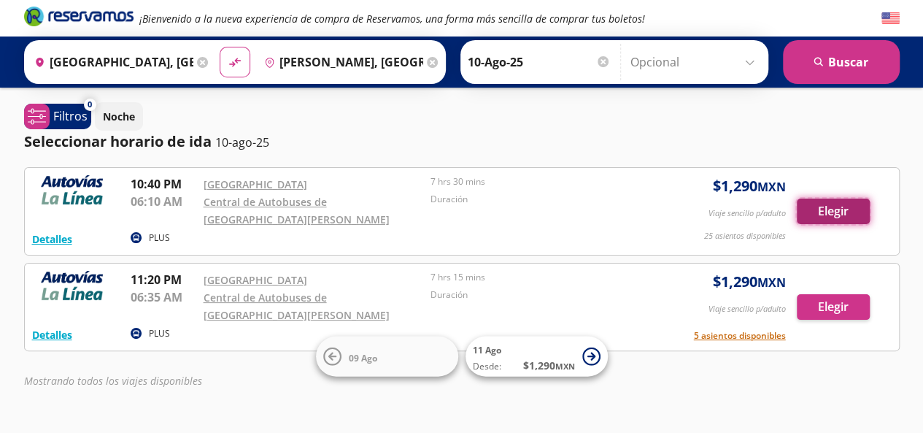
click at [848, 205] on button "Elegir" at bounding box center [833, 212] width 73 height 26
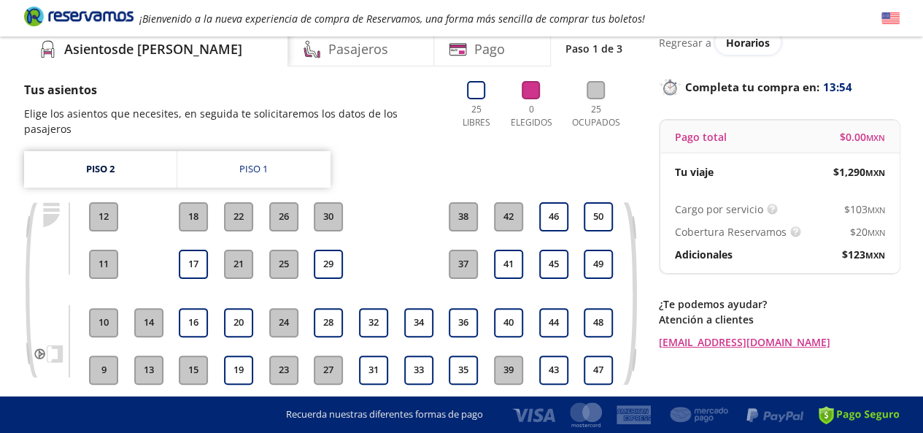
scroll to position [107, 0]
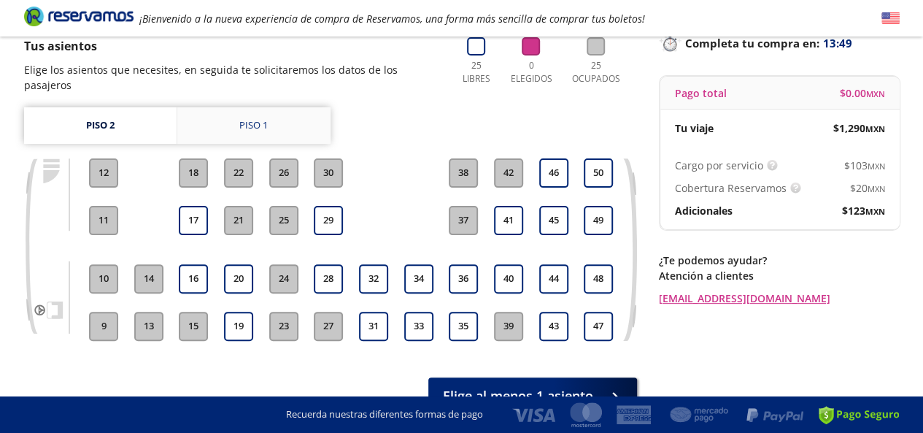
click at [285, 107] on link "Piso 1" at bounding box center [253, 125] width 153 height 37
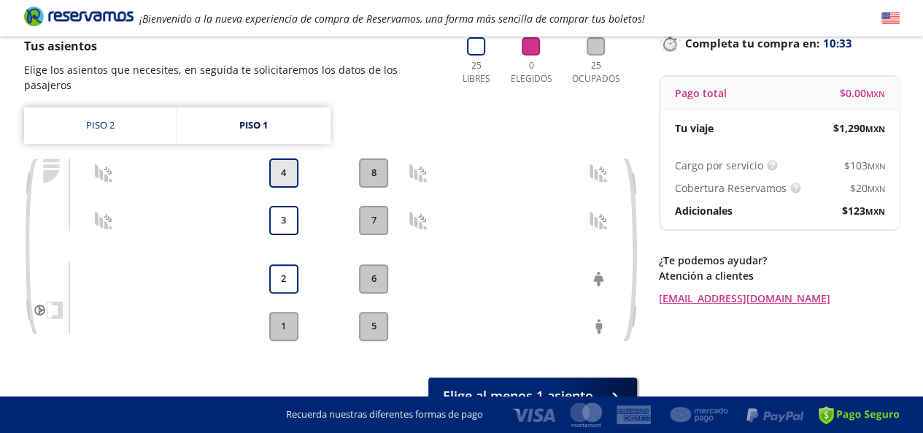
click at [292, 158] on button "4" at bounding box center [283, 172] width 29 height 29
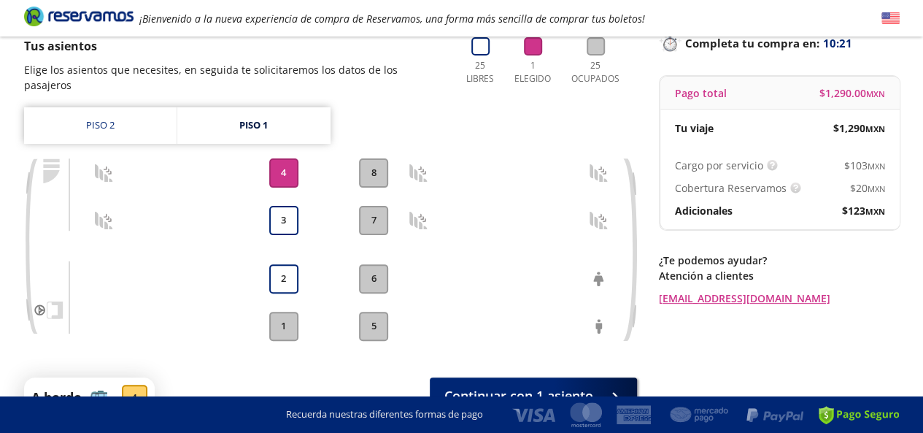
scroll to position [178, 0]
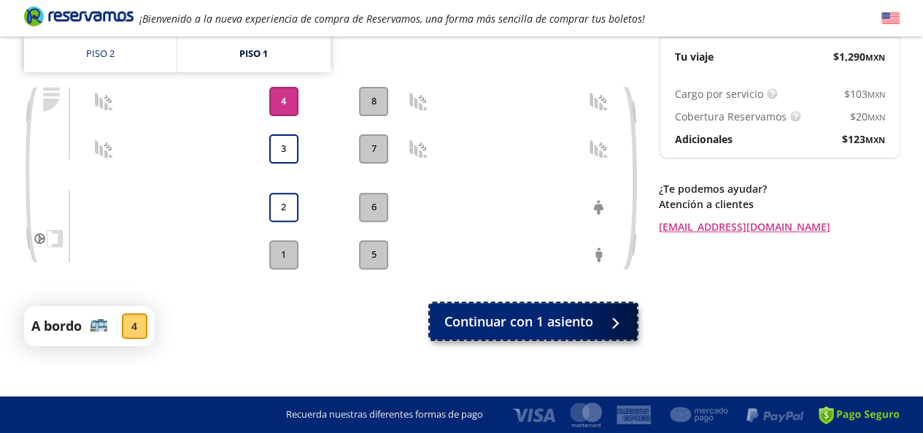
click at [537, 312] on span "Continuar con 1 asiento" at bounding box center [519, 322] width 149 height 20
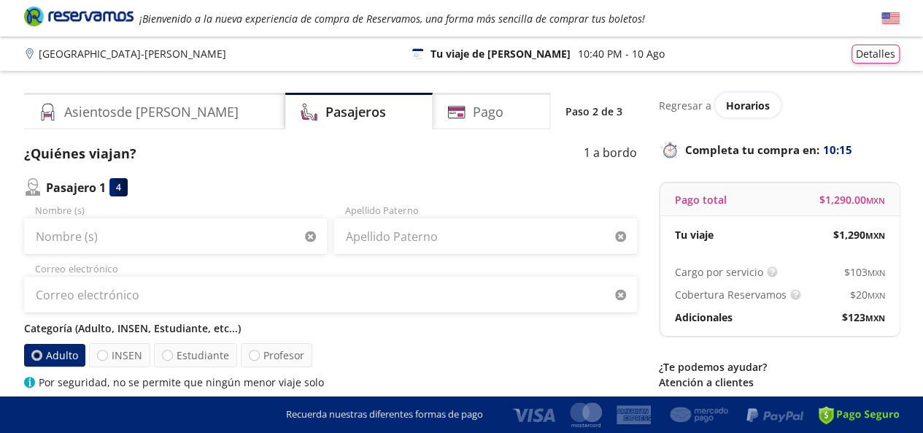
click at [242, 217] on div "Nombre (s)" at bounding box center [175, 229] width 303 height 51
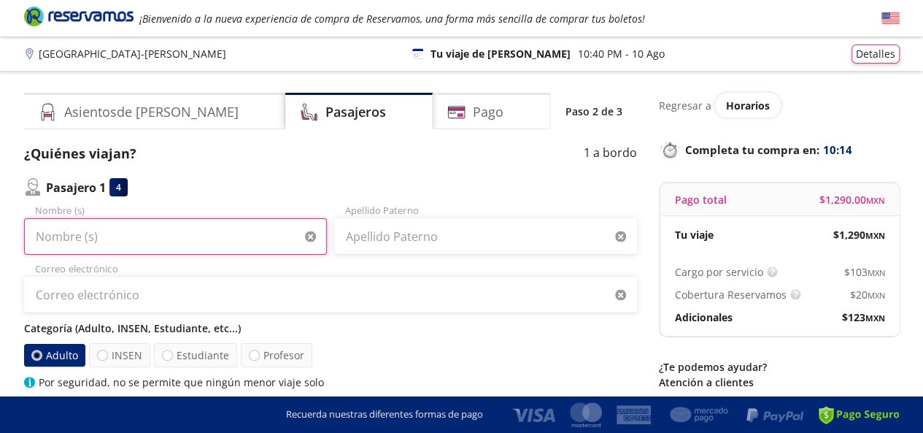
click at [156, 230] on input "Nombre (s)" at bounding box center [175, 236] width 303 height 37
type input "[PERSON_NAME]"
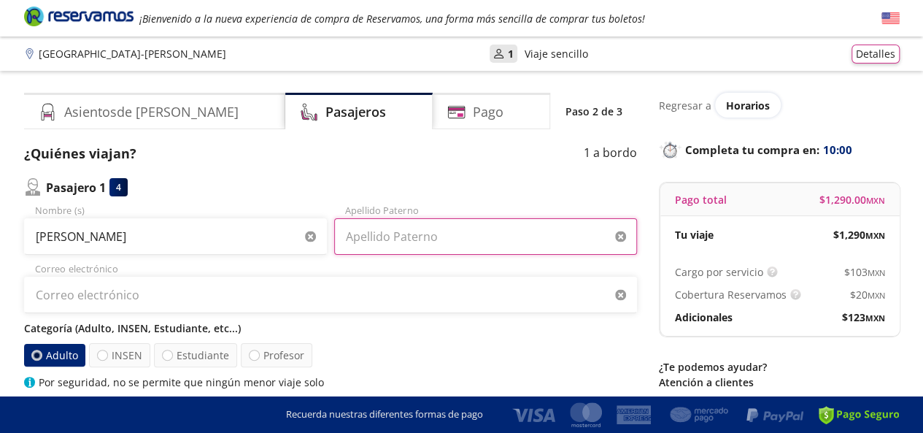
click at [392, 249] on input "Apellido Paterno" at bounding box center [485, 236] width 303 height 37
type input "[PERSON_NAME]"
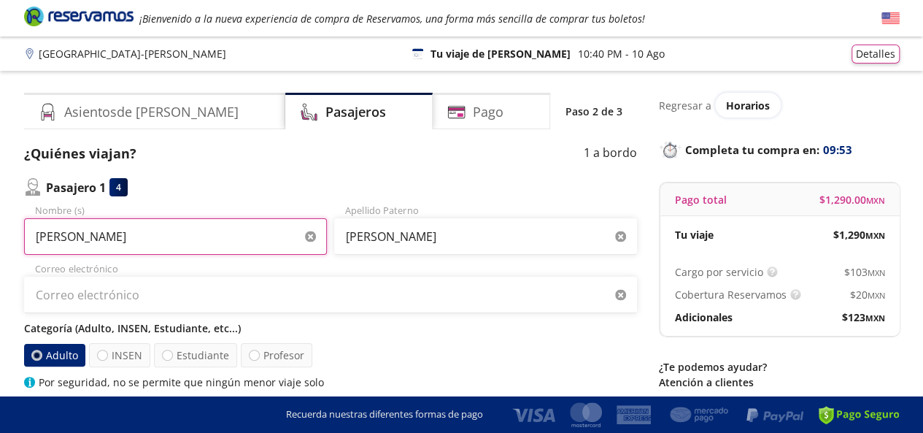
click at [196, 246] on input "[PERSON_NAME]" at bounding box center [175, 236] width 303 height 37
type input "[PERSON_NAME]"
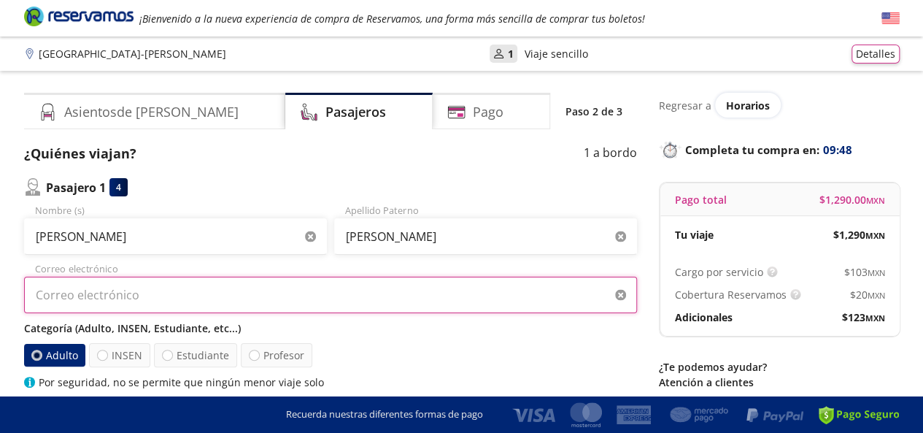
click at [411, 299] on input "Correo electrónico" at bounding box center [330, 295] width 613 height 37
type input "h"
click at [82, 299] on input "[PERSON_NAME].hwenandez@" at bounding box center [330, 295] width 613 height 37
click at [127, 302] on input "[PERSON_NAME].[PERSON_NAME]@" at bounding box center [330, 295] width 613 height 37
click at [152, 287] on input "[PERSON_NAME].[PERSON_NAME]@" at bounding box center [330, 295] width 613 height 37
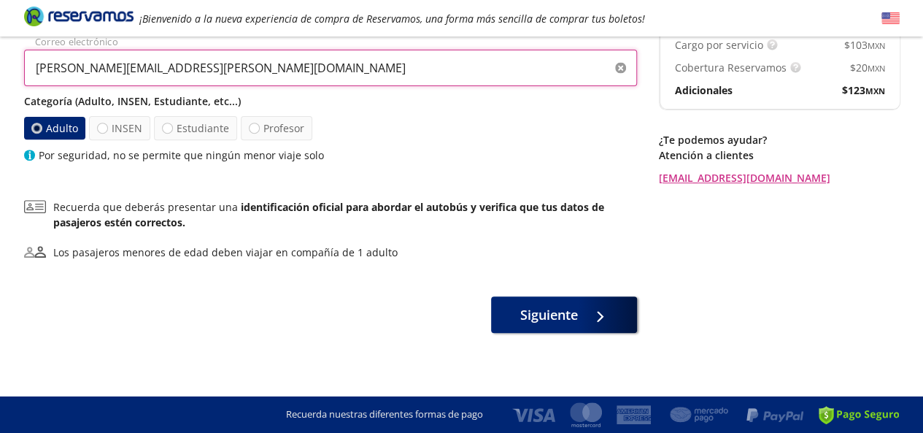
scroll to position [229, 0]
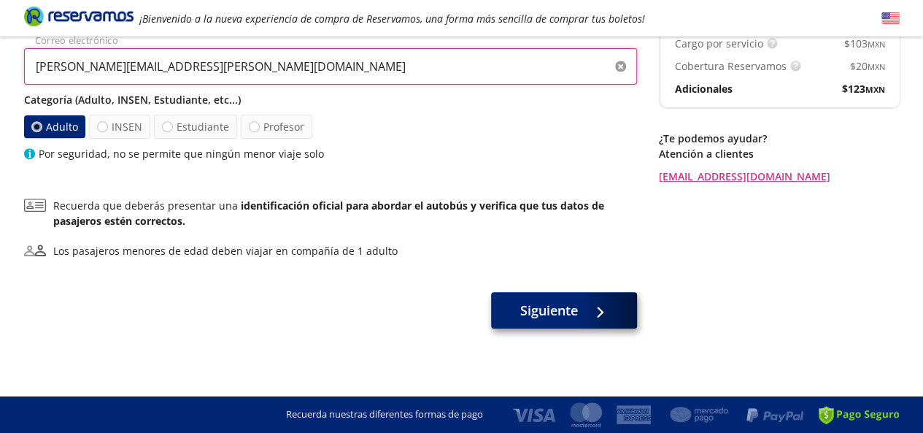
type input "[PERSON_NAME][EMAIL_ADDRESS][PERSON_NAME][DOMAIN_NAME]"
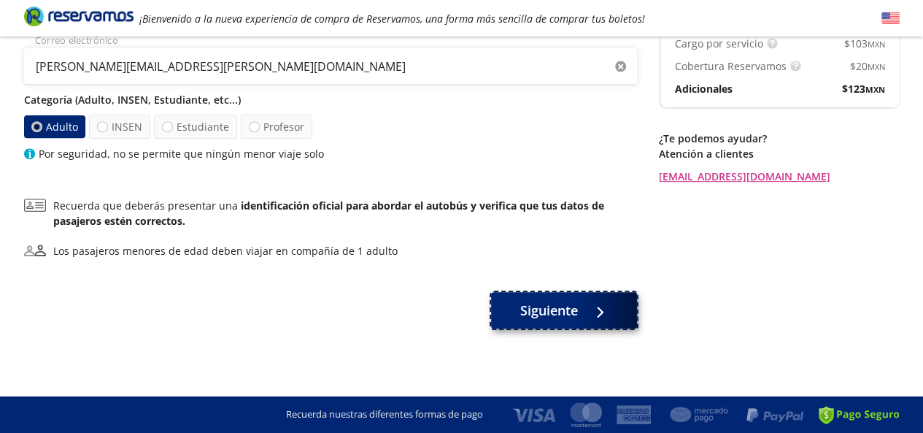
click at [525, 310] on span "Siguiente" at bounding box center [550, 311] width 58 height 20
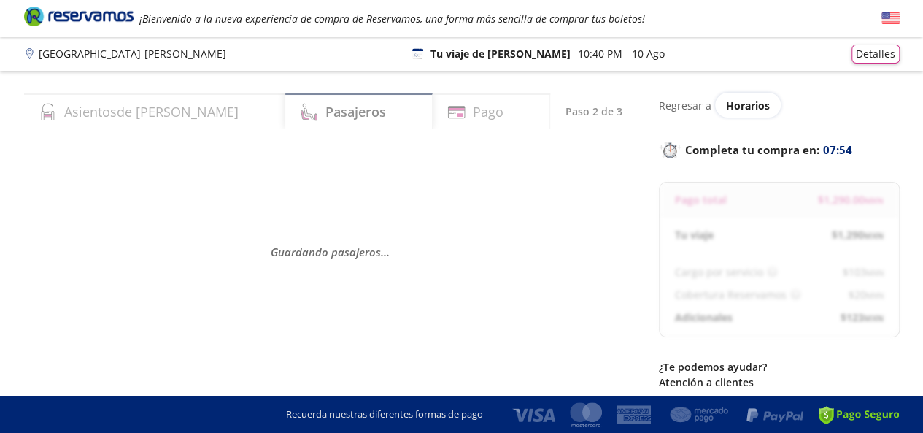
select select "MX"
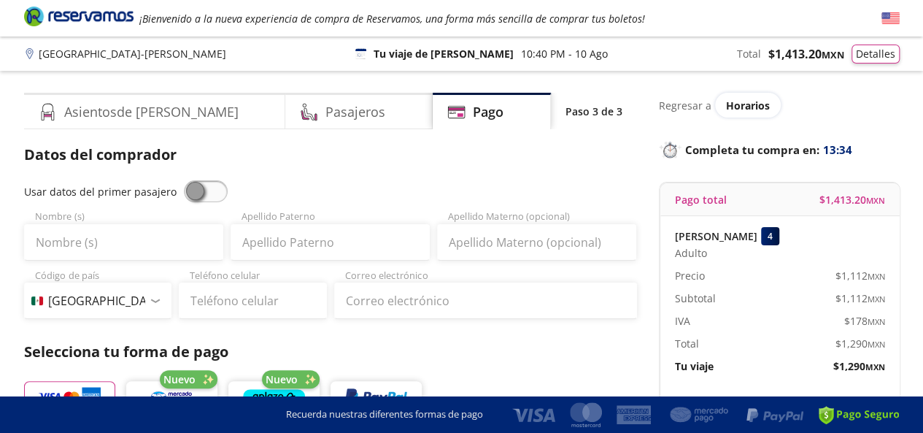
click at [215, 202] on div "Usar datos del primer pasajero Nombre (s) Apellido [PERSON_NAME] Apellido Mater…" at bounding box center [330, 249] width 613 height 139
click at [215, 196] on span at bounding box center [206, 191] width 44 height 22
click at [184, 180] on input "checkbox" at bounding box center [184, 180] width 0 height 0
type input "[PERSON_NAME]"
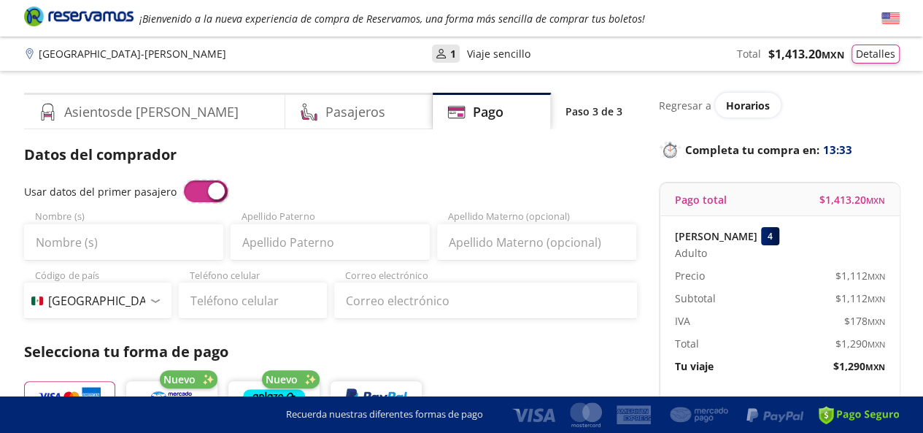
type input "[PERSON_NAME][EMAIL_ADDRESS][PERSON_NAME][DOMAIN_NAME]"
click at [215, 196] on span at bounding box center [206, 191] width 44 height 22
click at [184, 180] on input "checkbox" at bounding box center [184, 180] width 0 height 0
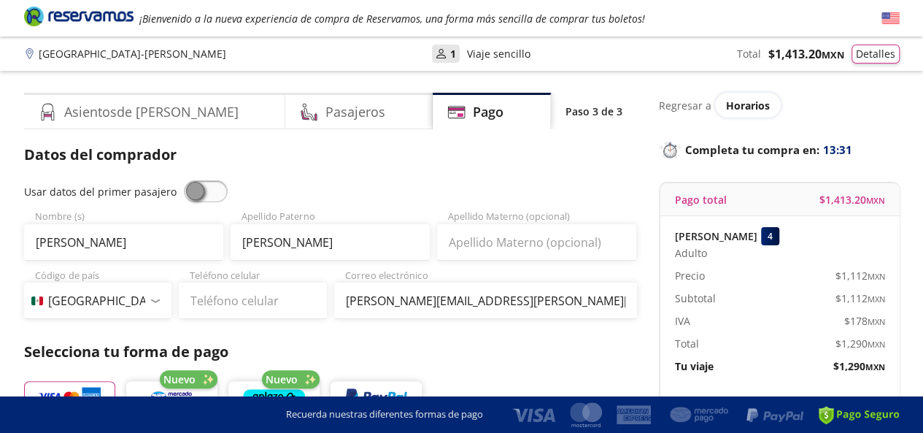
click at [215, 196] on span at bounding box center [206, 191] width 44 height 22
click at [184, 180] on input "checkbox" at bounding box center [184, 180] width 0 height 0
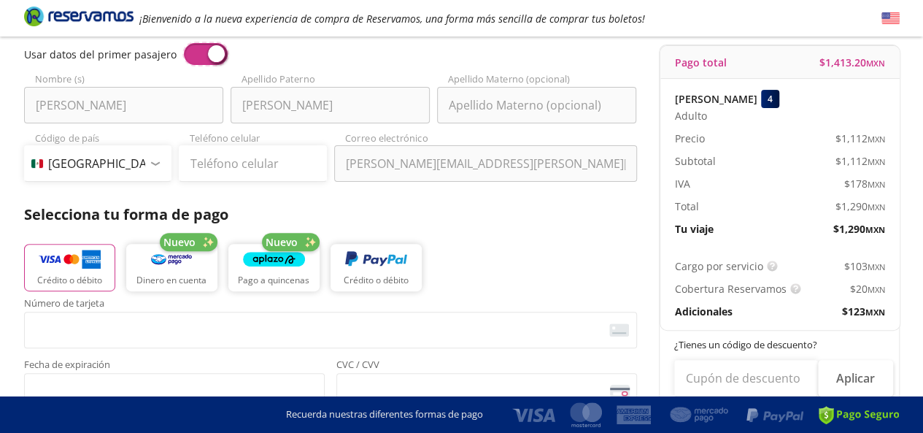
scroll to position [139, 0]
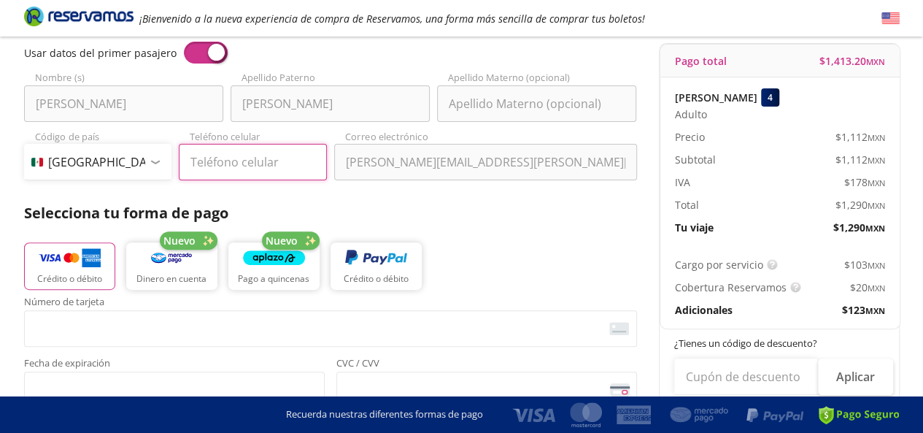
click at [247, 147] on input "Teléfono celular" at bounding box center [253, 162] width 148 height 37
type input "753 104 9266"
click at [93, 249] on img "button" at bounding box center [70, 258] width 62 height 22
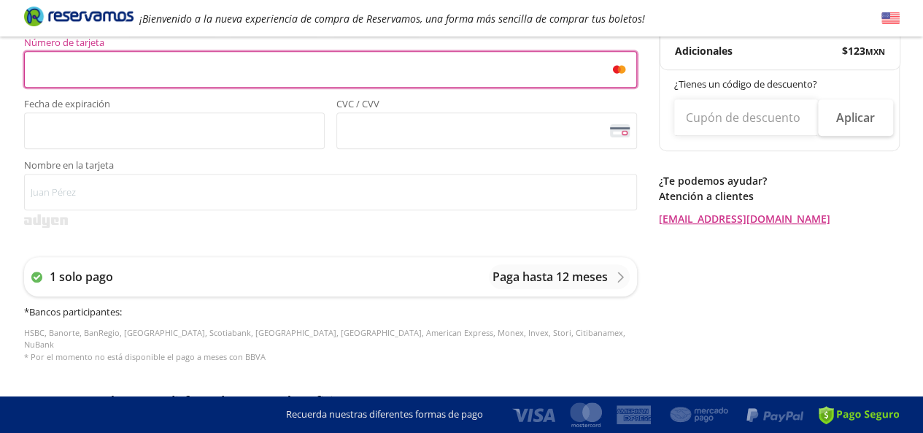
scroll to position [395, 0]
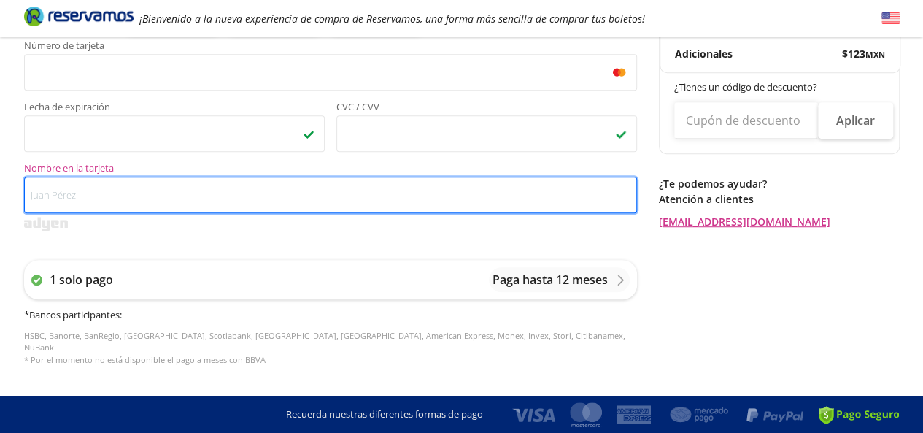
click at [91, 192] on input "Nombre en la tarjeta" at bounding box center [330, 195] width 613 height 37
type input "h"
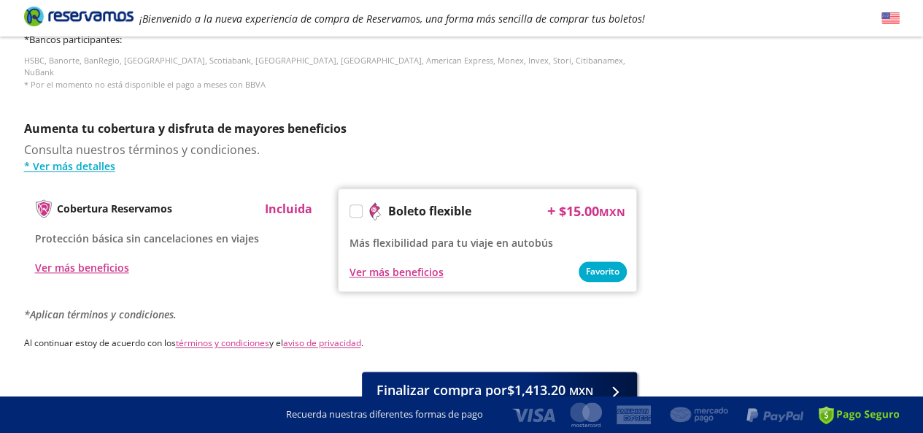
scroll to position [664, 0]
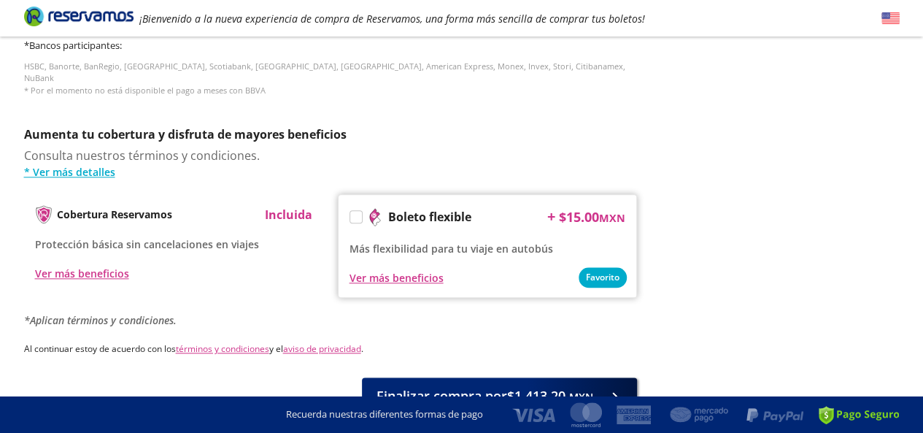
type input "[PERSON_NAME] [PERSON_NAME]"
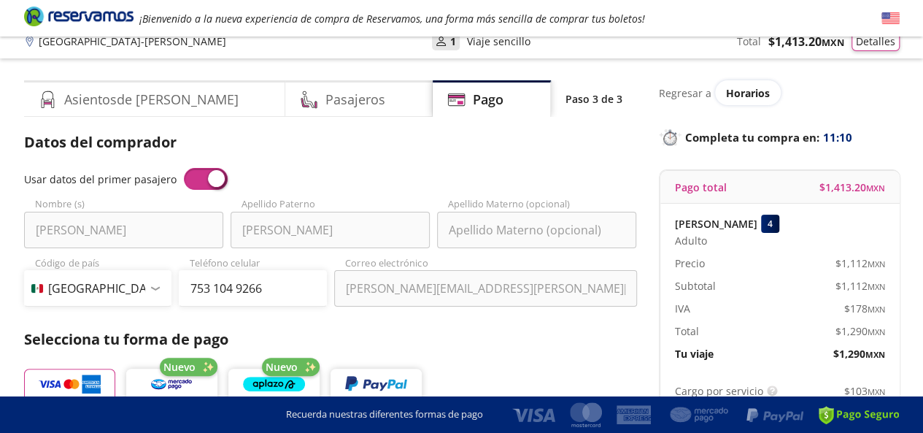
scroll to position [0, 0]
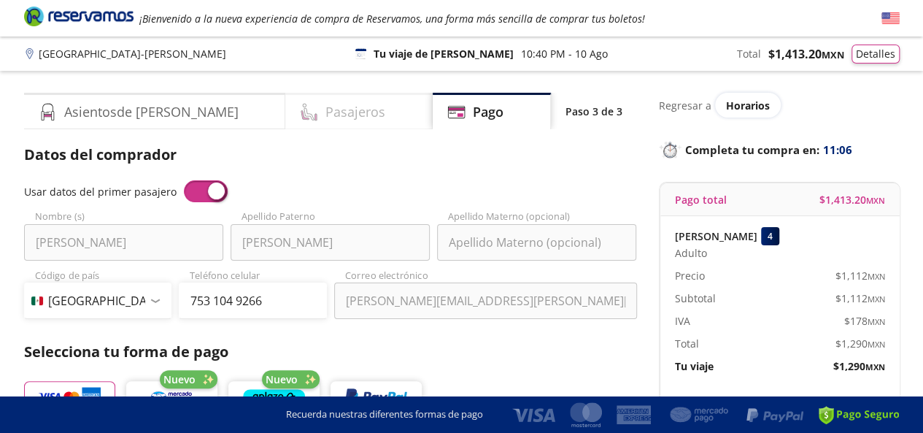
click at [326, 109] on h4 "Pasajeros" at bounding box center [356, 112] width 60 height 20
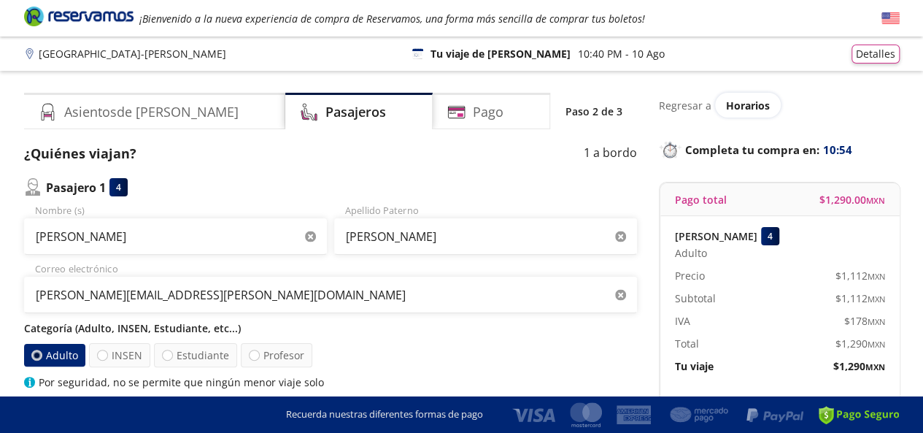
click at [123, 186] on div "4" at bounding box center [119, 187] width 18 height 18
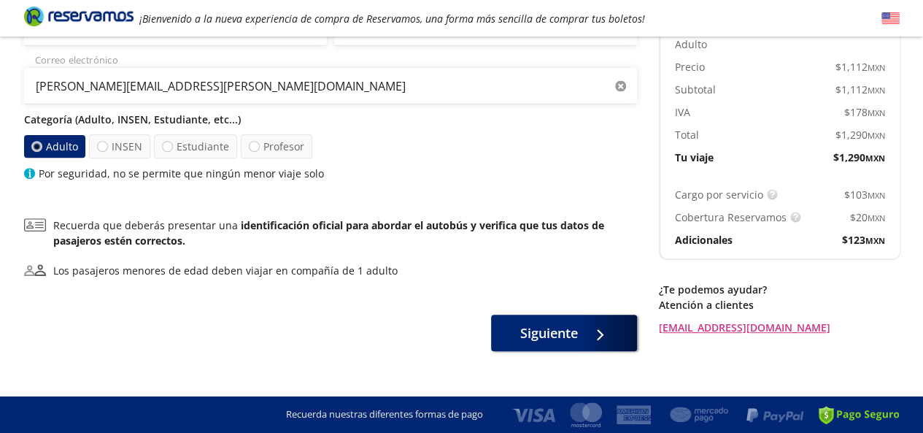
scroll to position [229, 0]
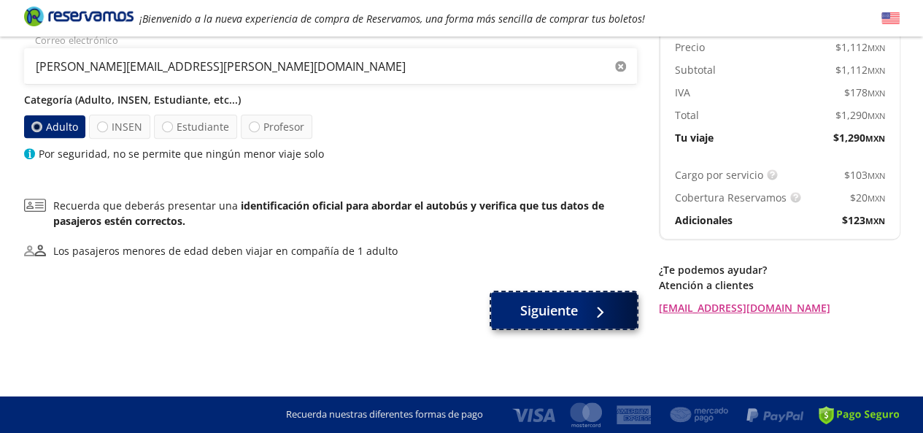
click at [574, 318] on span "Siguiente" at bounding box center [550, 311] width 58 height 20
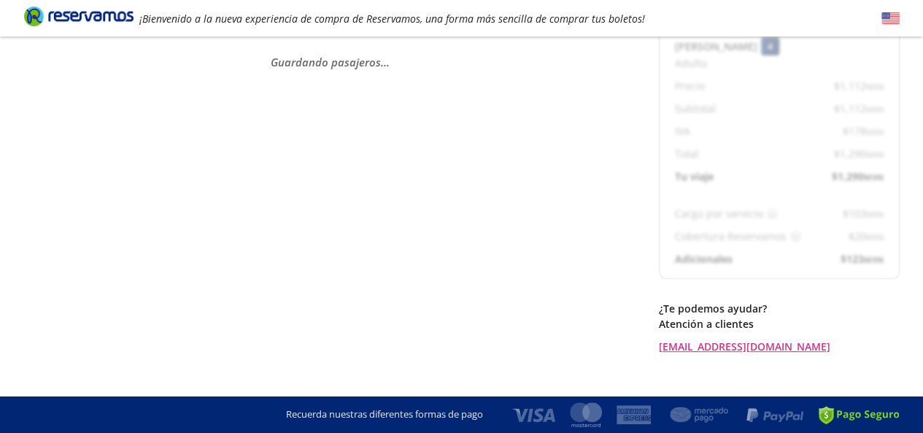
scroll to position [212, 0]
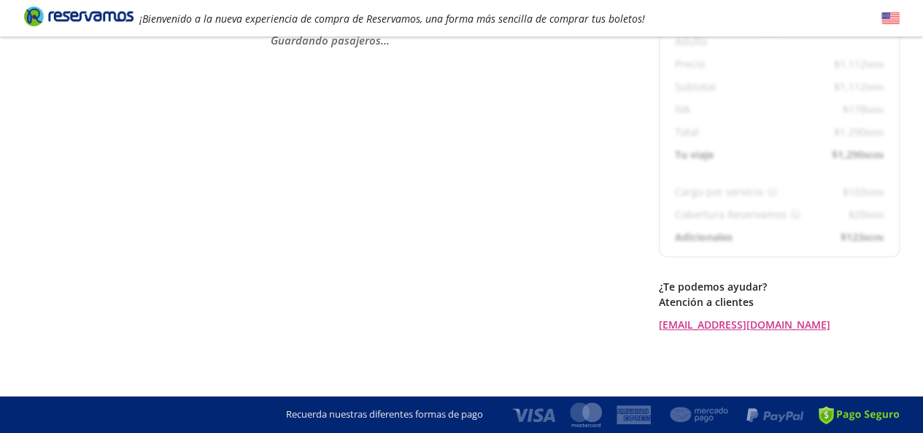
select select "MX"
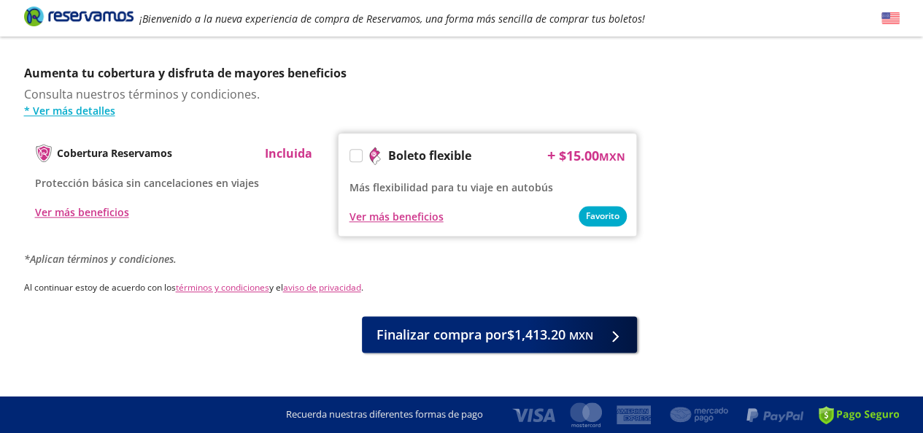
scroll to position [734, 0]
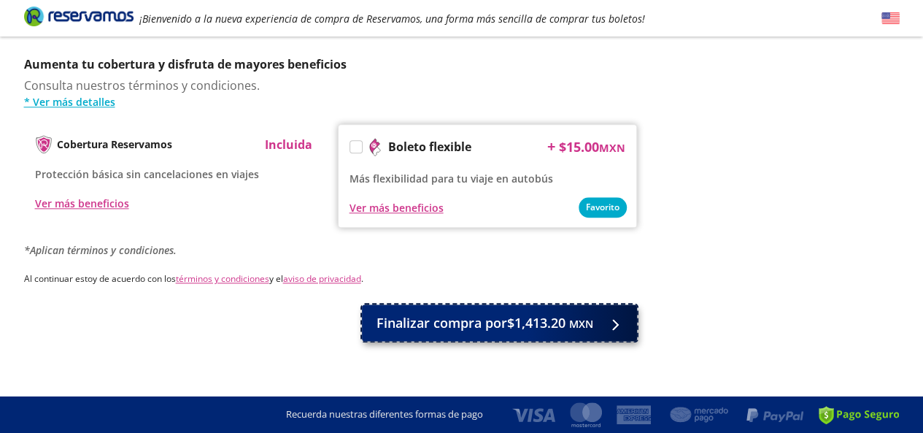
click at [549, 318] on span "Finalizar compra por $1,413.20 MXN" at bounding box center [485, 323] width 217 height 20
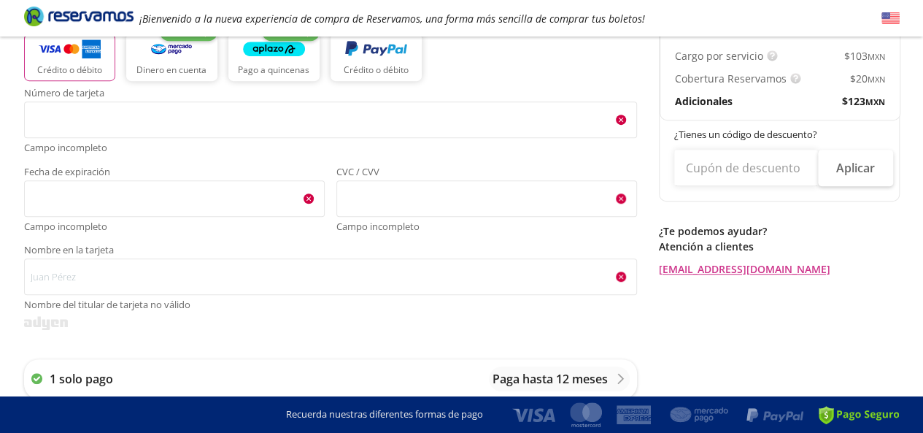
scroll to position [349, 0]
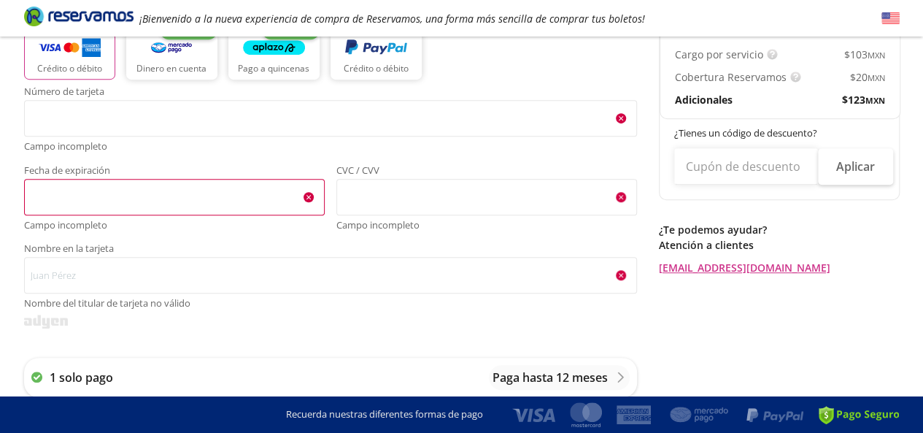
click at [64, 211] on span "<p>Your browser does not support iframes.</p>" at bounding box center [174, 197] width 301 height 37
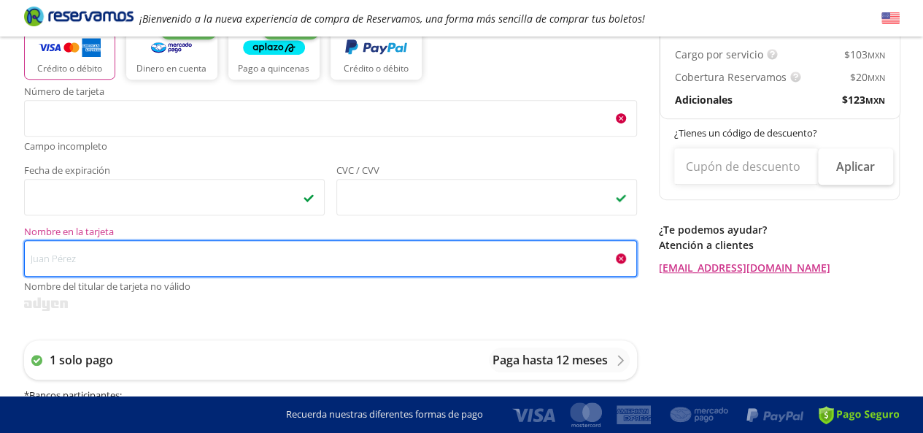
click at [158, 246] on input "Nombre en la tarjeta Nombre del titular de tarjeta no válido" at bounding box center [330, 258] width 613 height 37
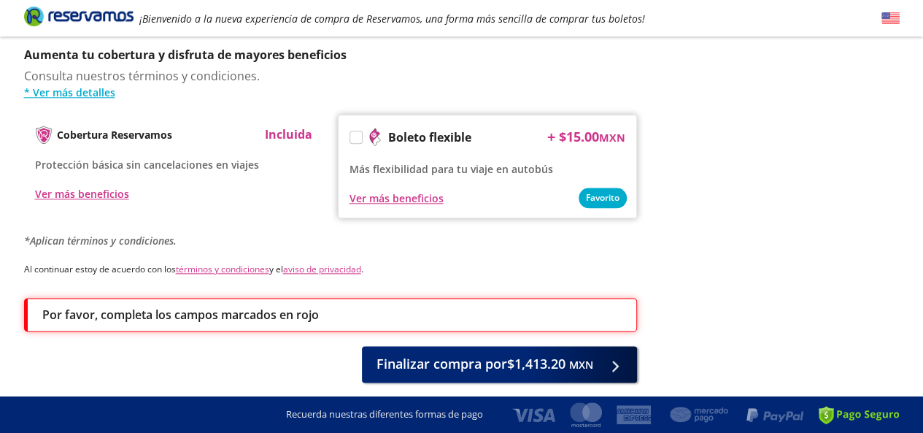
scroll to position [800, 0]
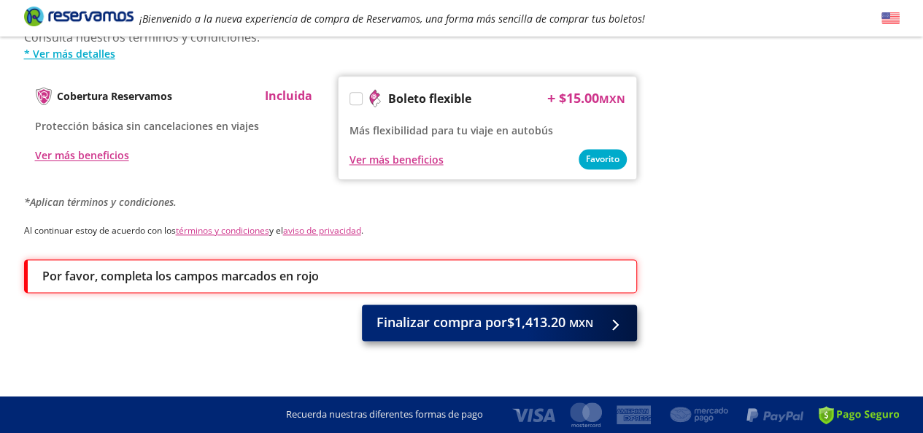
type input "[PERSON_NAME]"
click at [546, 318] on span "Finalizar compra por $1,413.20 MXN" at bounding box center [485, 322] width 217 height 20
click at [628, 313] on button "Finalizar compra por $1,413.20 MXN" at bounding box center [499, 322] width 275 height 37
click at [410, 312] on span "Finalizar compra por $1,413.20 MXN" at bounding box center [485, 322] width 217 height 20
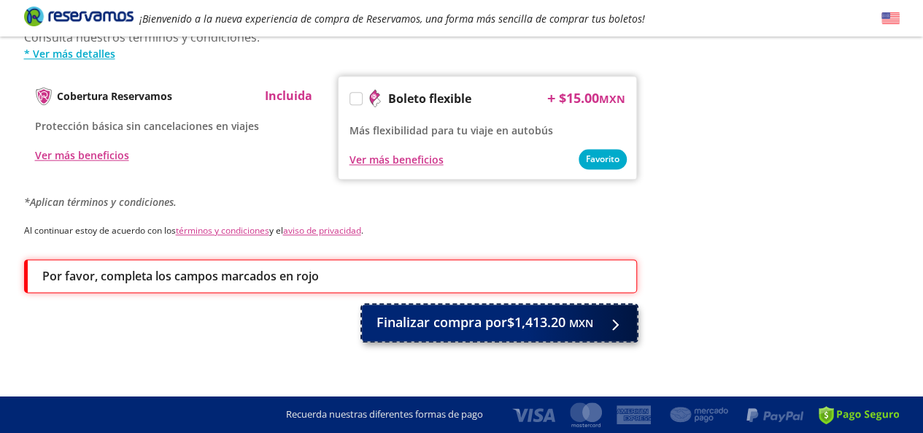
click at [410, 312] on span "Finalizar compra por $1,413.20 MXN" at bounding box center [485, 322] width 217 height 20
click at [614, 323] on div at bounding box center [614, 323] width 0 height 0
click at [610, 319] on icon at bounding box center [604, 324] width 11 height 11
click at [623, 311] on button "Finalizar compra por $1,413.20 MXN" at bounding box center [499, 322] width 275 height 37
click at [620, 319] on icon at bounding box center [614, 324] width 11 height 11
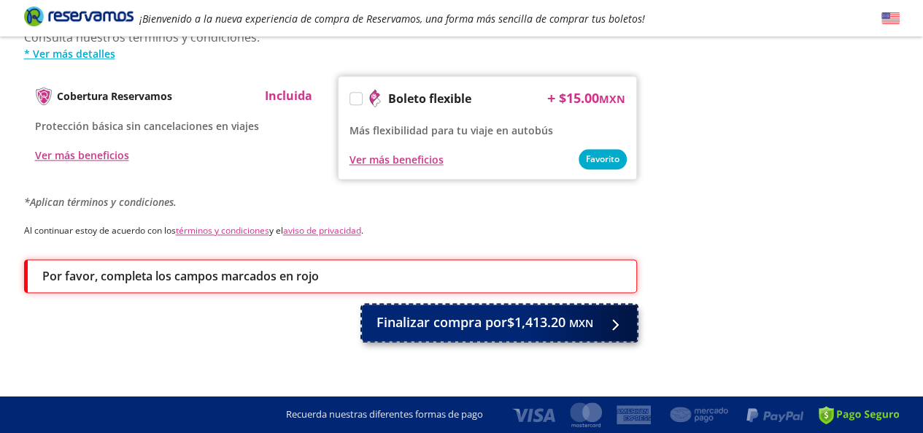
click at [410, 313] on span "Finalizar compra por $1,413.20 MXN" at bounding box center [485, 322] width 217 height 20
click at [362, 304] on button "Finalizar compra por $1,413.20 MXN" at bounding box center [499, 322] width 275 height 37
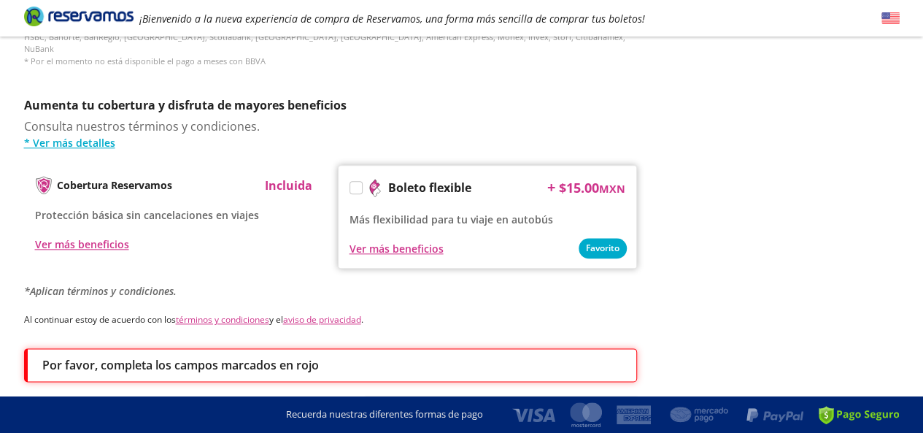
scroll to position [721, 0]
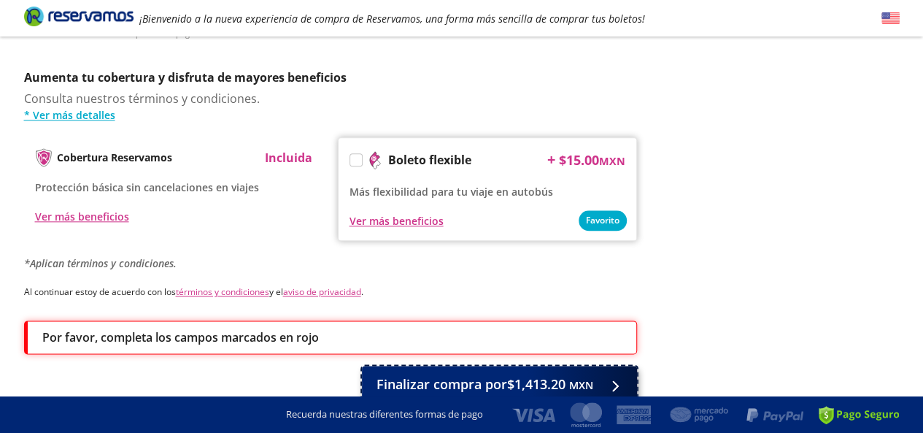
click at [491, 375] on span "Finalizar compra por $1,413.20 MXN" at bounding box center [485, 385] width 217 height 20
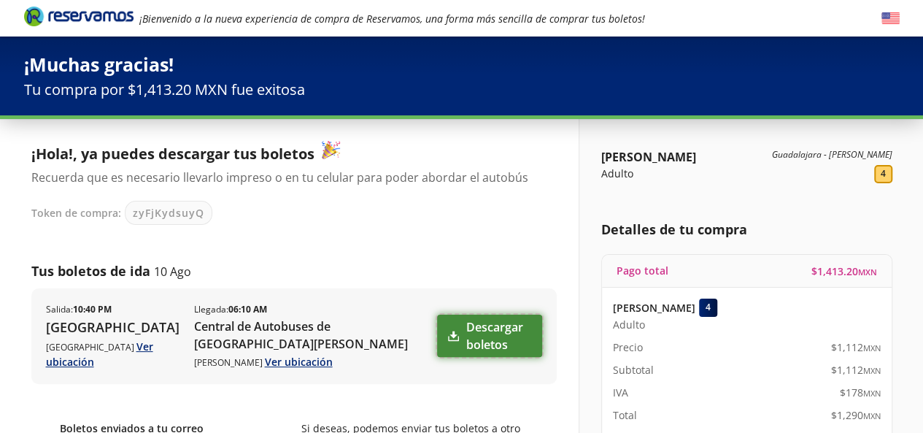
click at [496, 331] on link "Descargar boletos" at bounding box center [489, 336] width 105 height 42
